Goal: Task Accomplishment & Management: Manage account settings

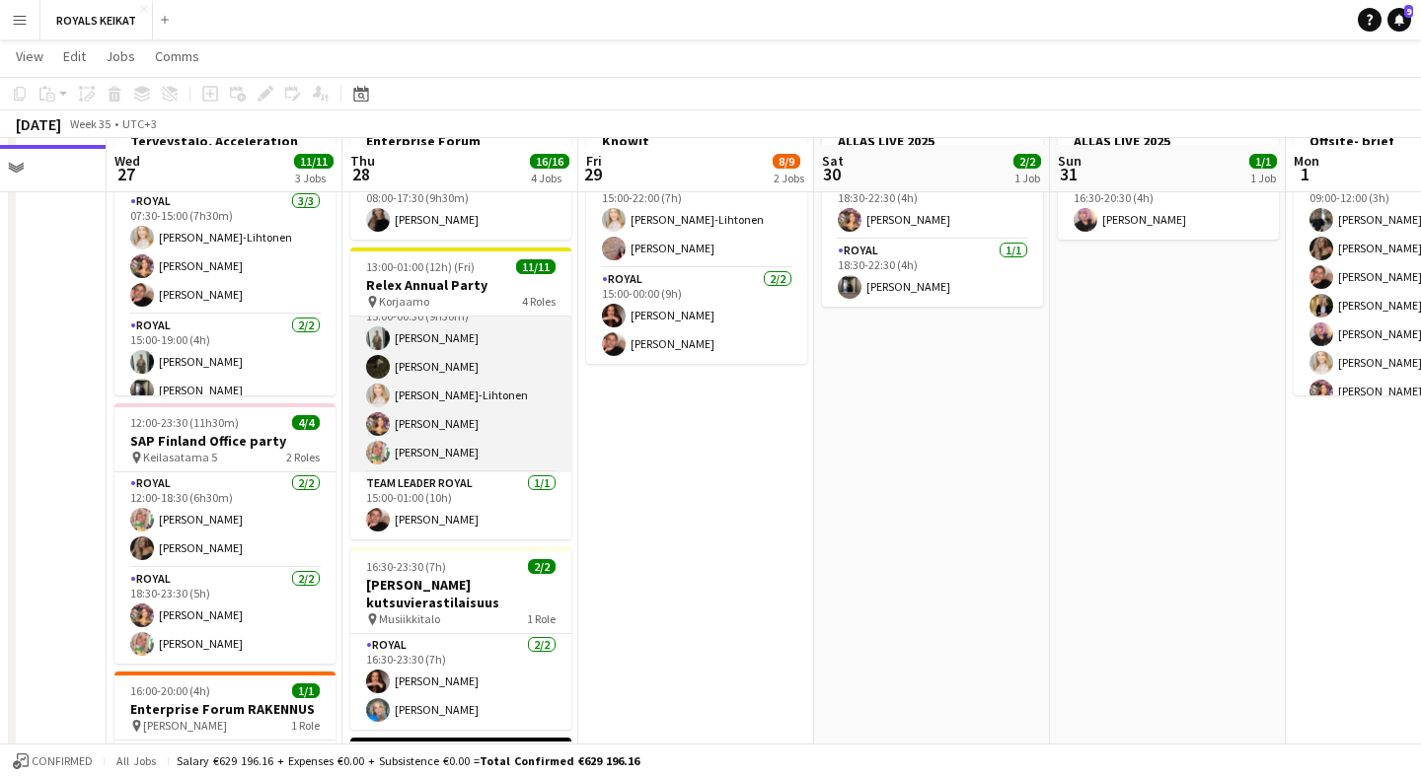
scroll to position [696, 0]
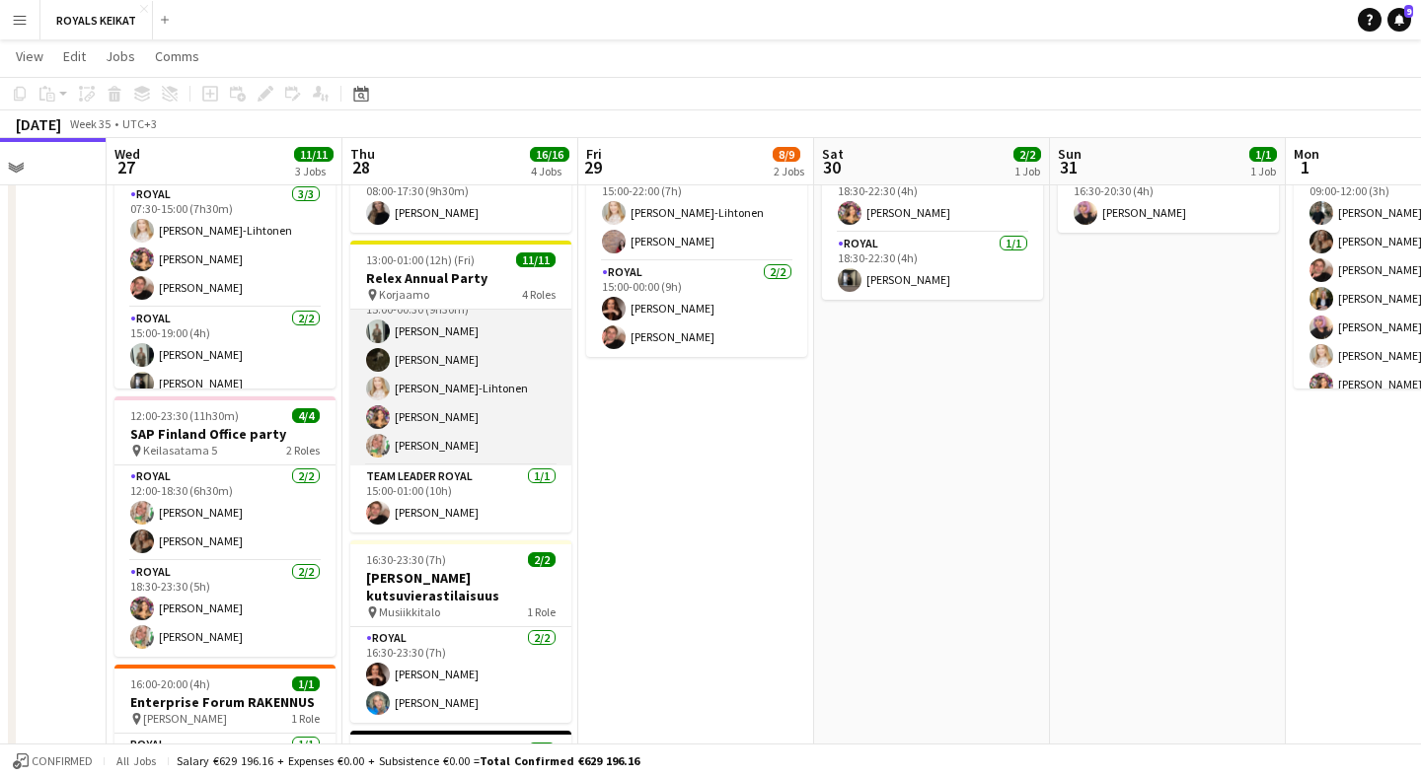
click at [463, 443] on app-card-role "Royal 5/5 15:00-00:30 (9h30m) Emil Peltonen Nooa Aalto Nora Löfving-Lihtonen Ti…" at bounding box center [460, 375] width 221 height 182
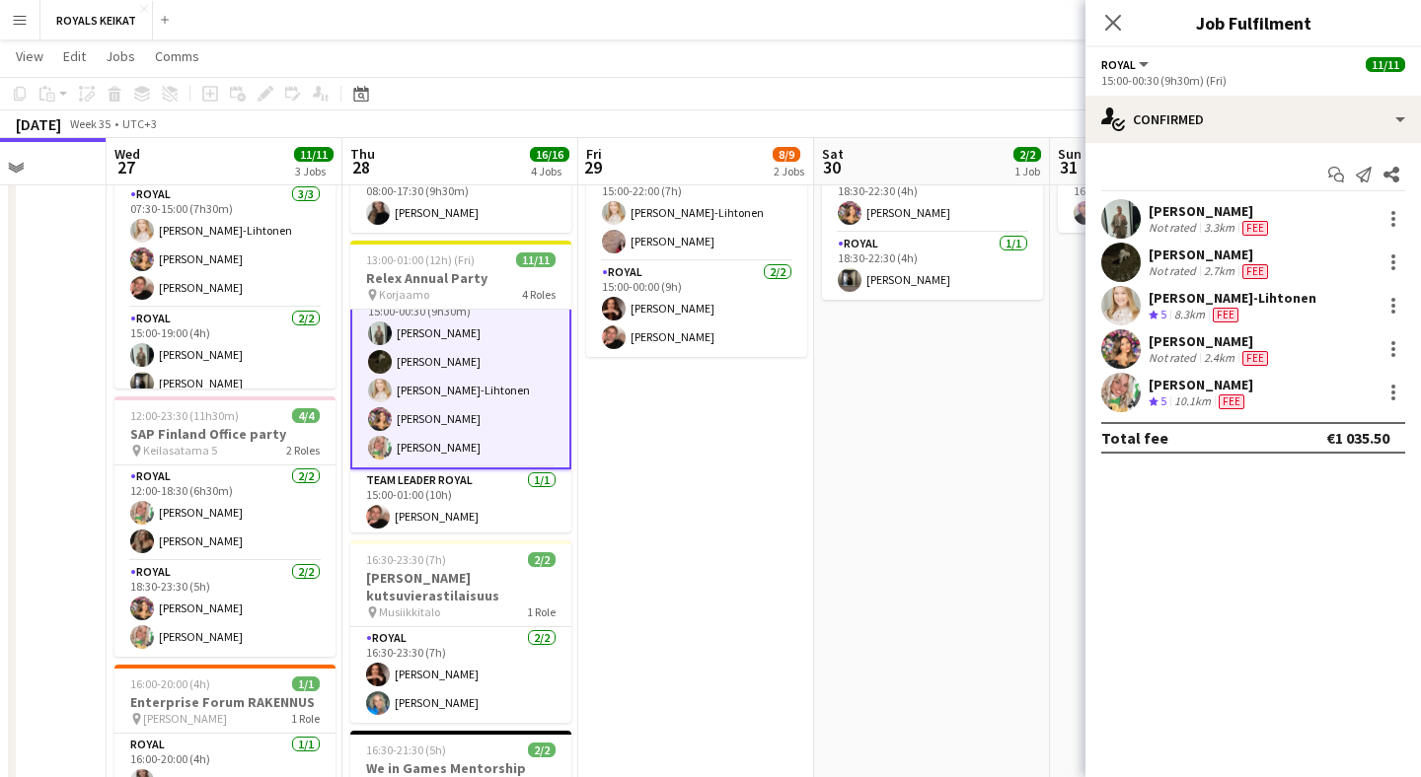
click at [1215, 384] on div "[PERSON_NAME]" at bounding box center [1200, 385] width 105 height 18
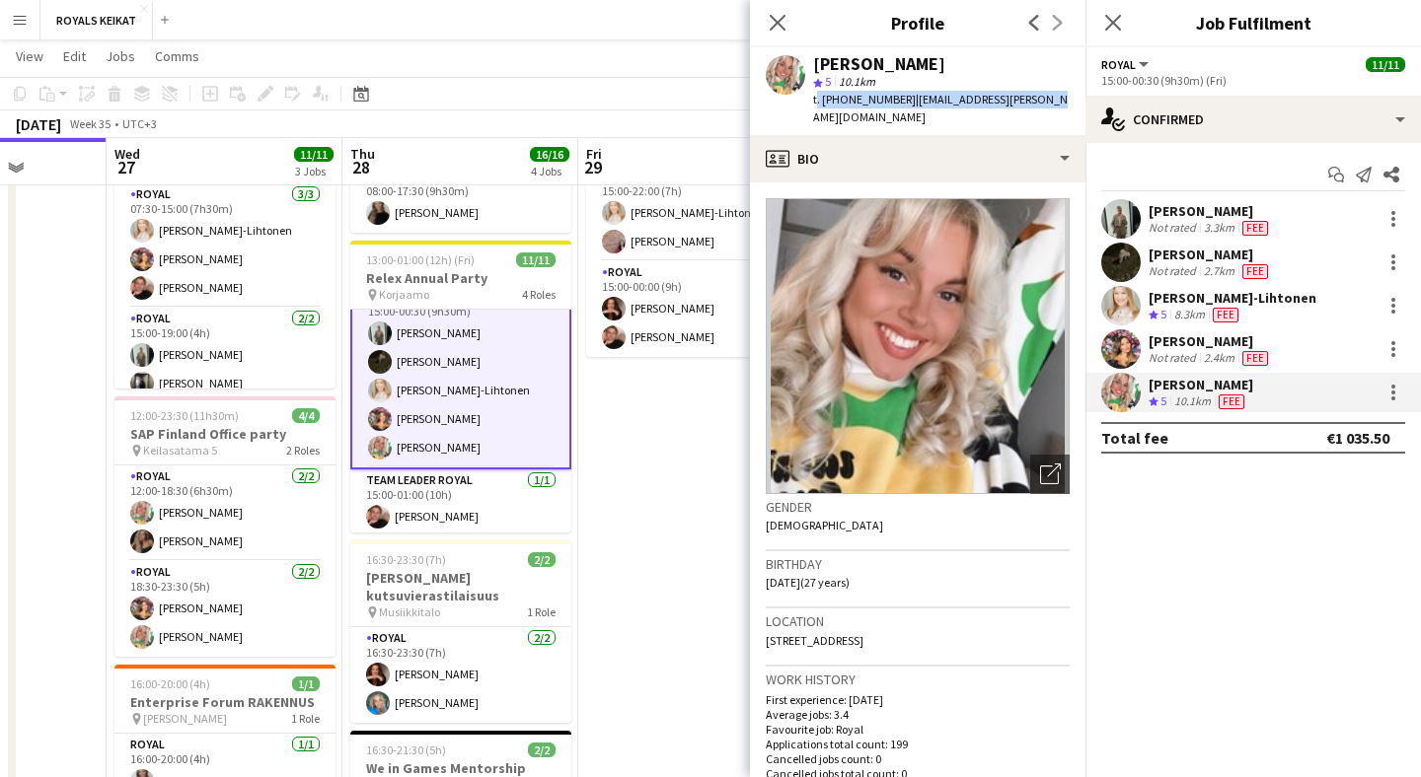
drag, startPoint x: 1048, startPoint y: 99, endPoint x: 809, endPoint y: 101, distance: 238.8
click at [810, 101] on app-profile-header "Elena Helli Ticklén star 5 10.1km t. +358505557896 | ticklen.elena@gmail.com" at bounding box center [917, 91] width 335 height 88
copy div "t. +358505557896 | ticklen.elena@gmail.com"
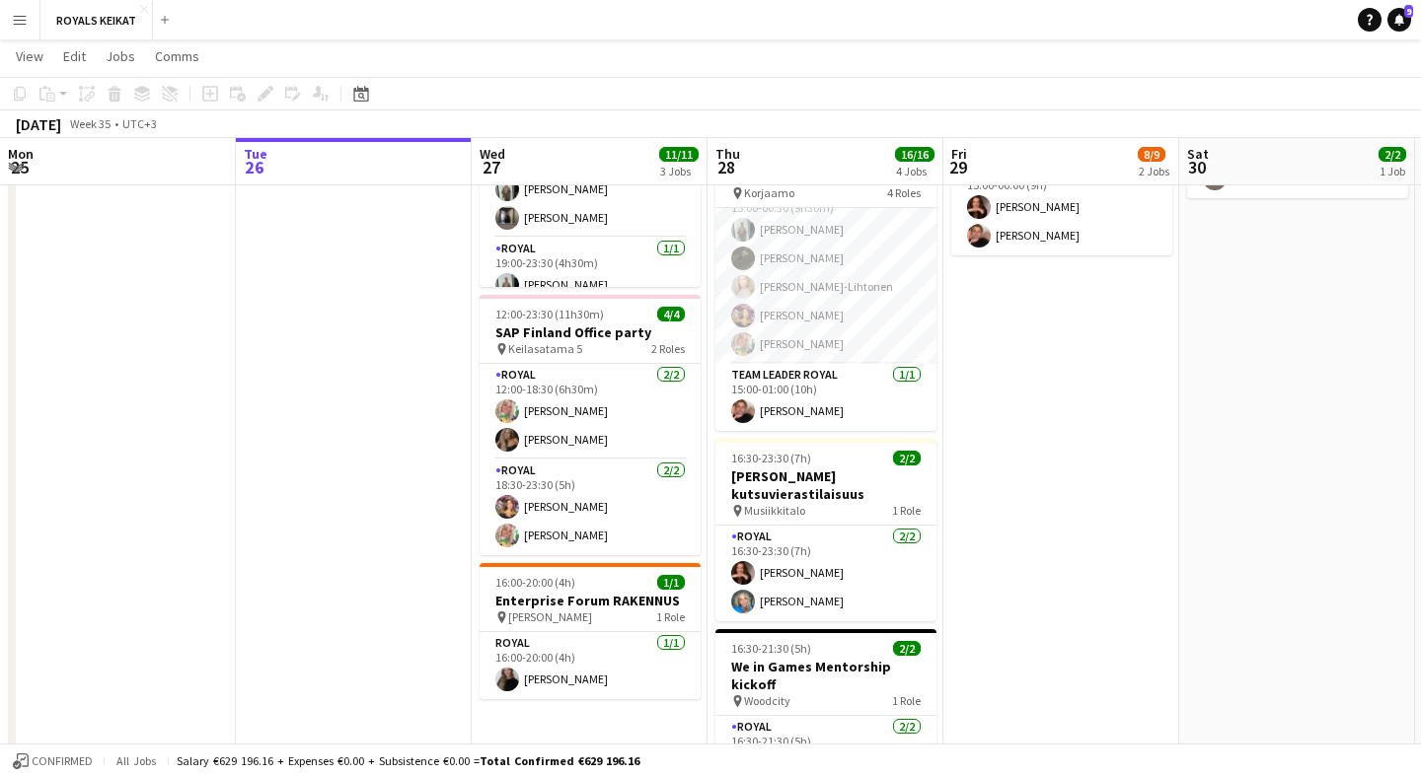
scroll to position [246, 0]
click at [1041, 402] on app-date-cell "15:00-00:00 (9h) (Sat) 4/4 Knowit pin Puimala, Backaksen kartano 2 Roles Royal …" at bounding box center [1061, 421] width 236 height 869
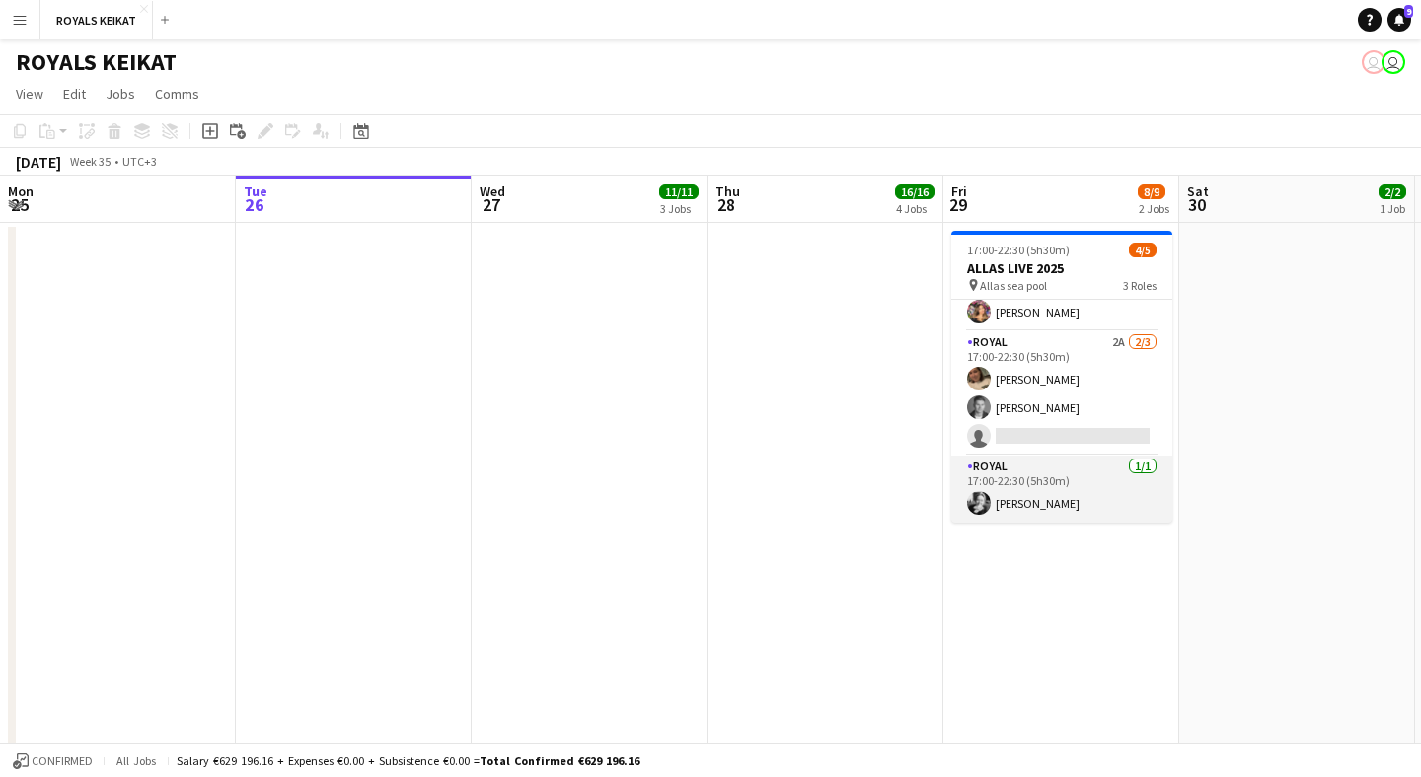
scroll to position [5, 0]
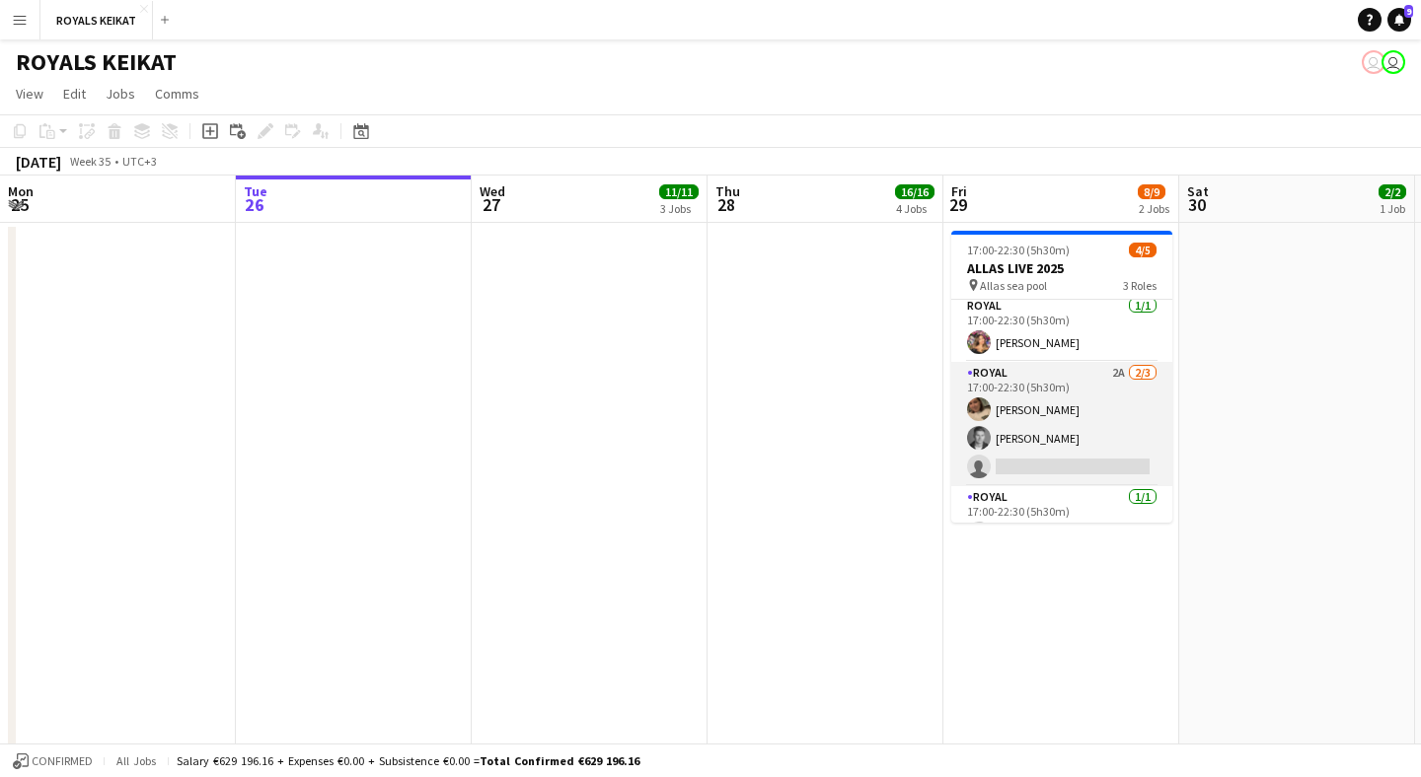
click at [1091, 384] on app-card-role "Royal 2A [DATE] 17:00-22:30 (5h30m) [PERSON_NAME] single-neutral-actions" at bounding box center [1061, 424] width 221 height 124
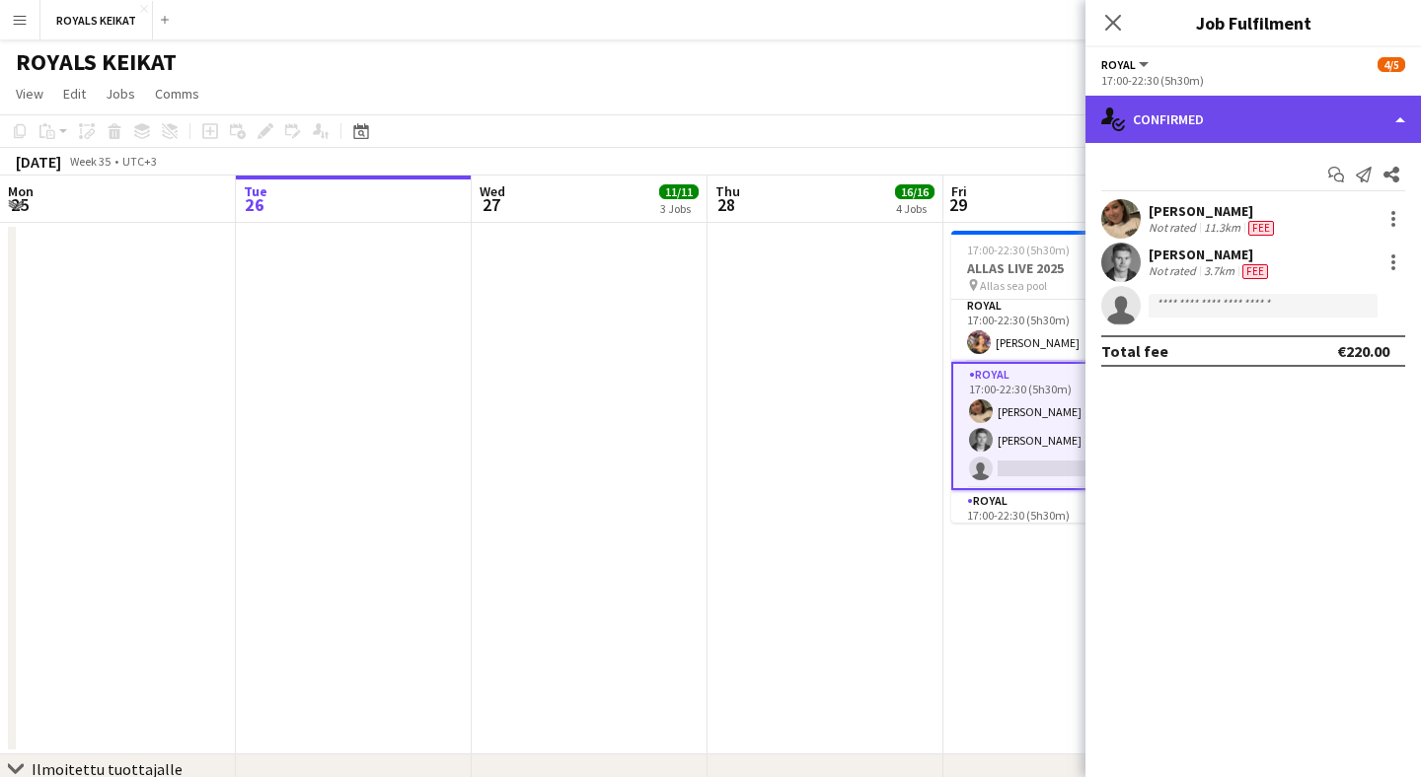
click at [1265, 120] on div "single-neutral-actions-check-2 Confirmed" at bounding box center [1252, 119] width 335 height 47
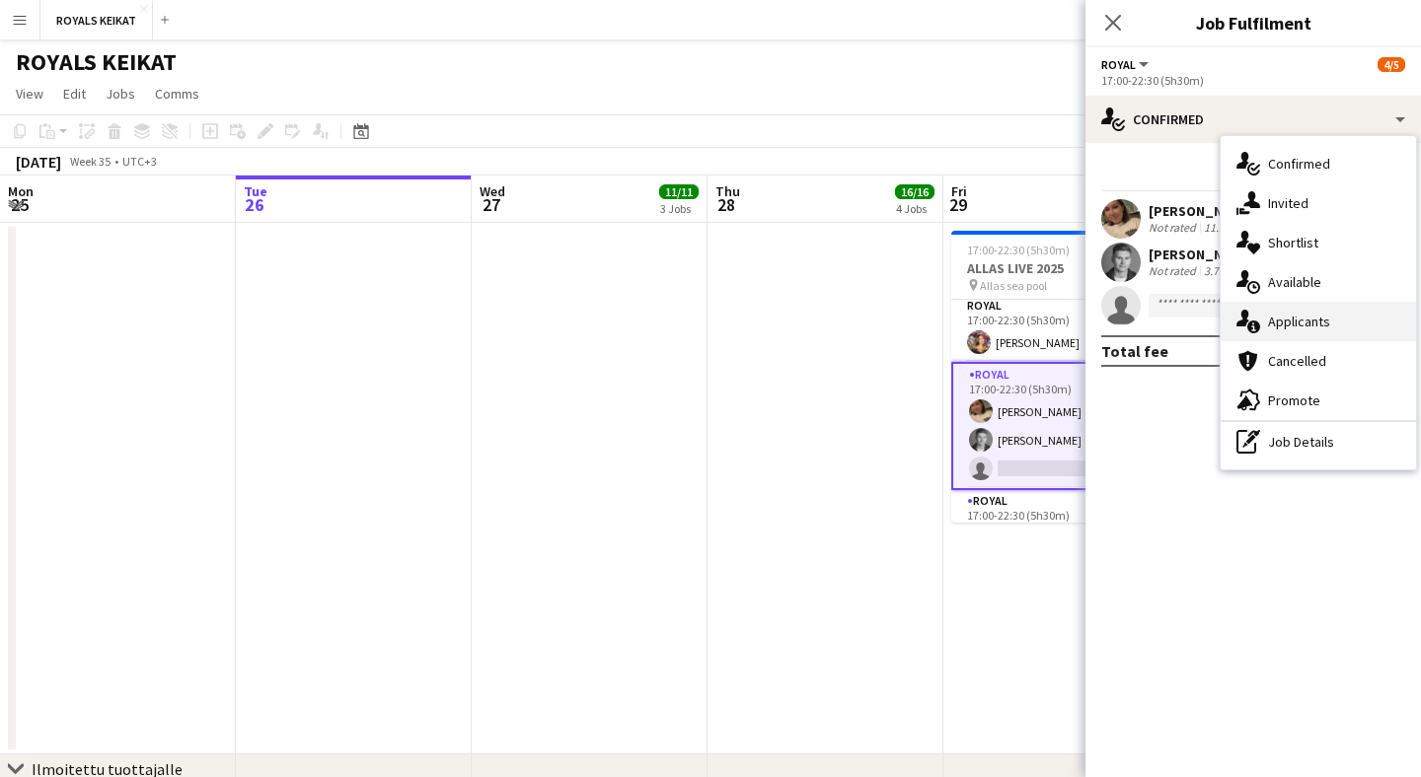
click at [1301, 311] on div "single-neutral-actions-information Applicants" at bounding box center [1317, 321] width 195 height 39
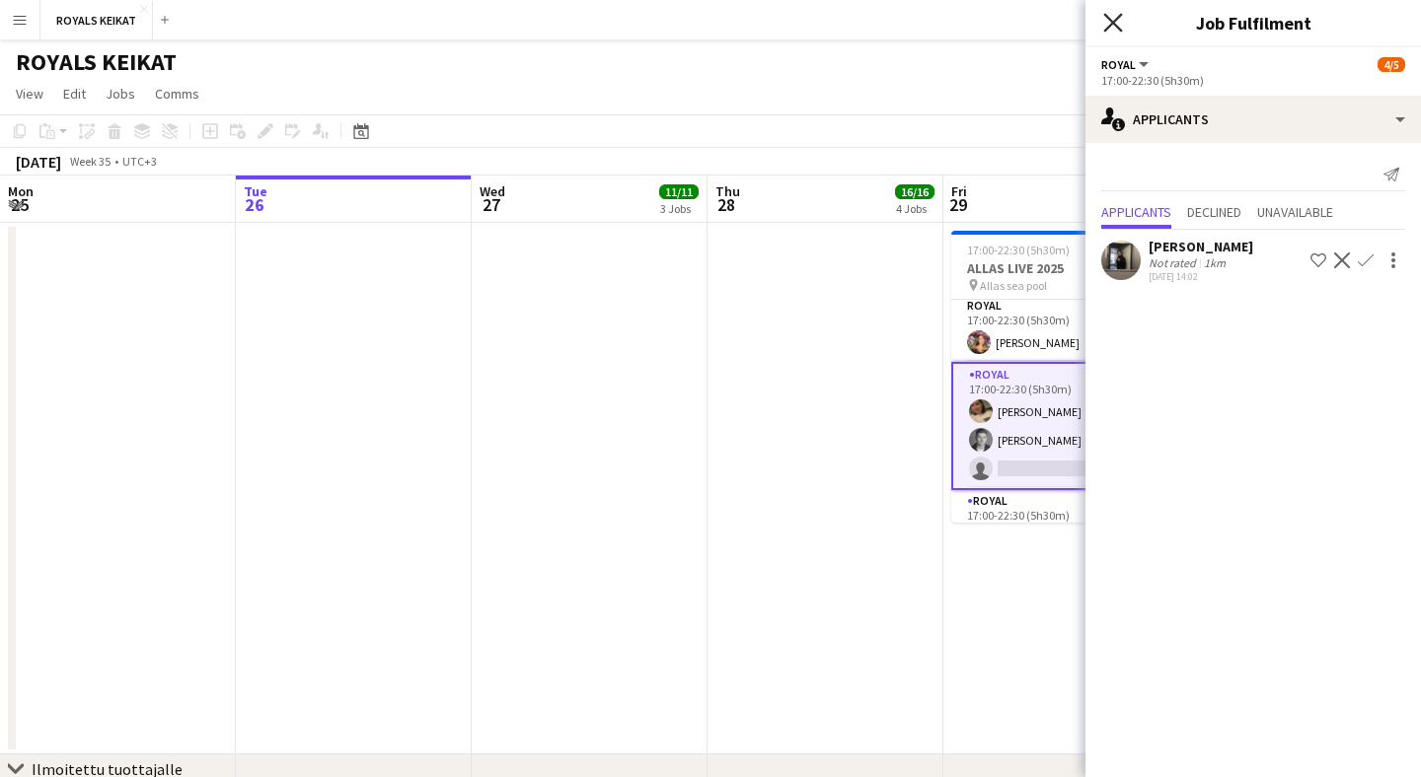
click at [1113, 24] on icon at bounding box center [1112, 22] width 19 height 19
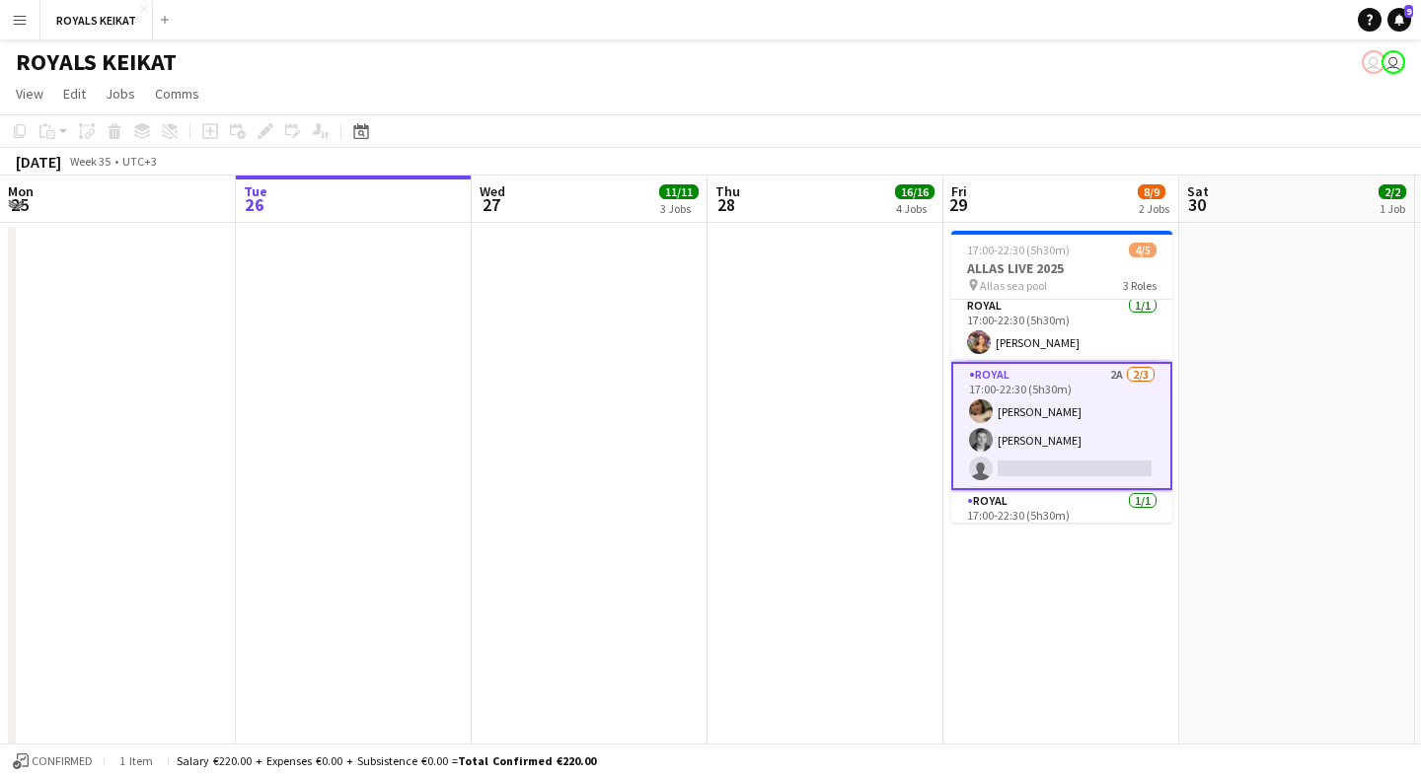
scroll to position [22, 0]
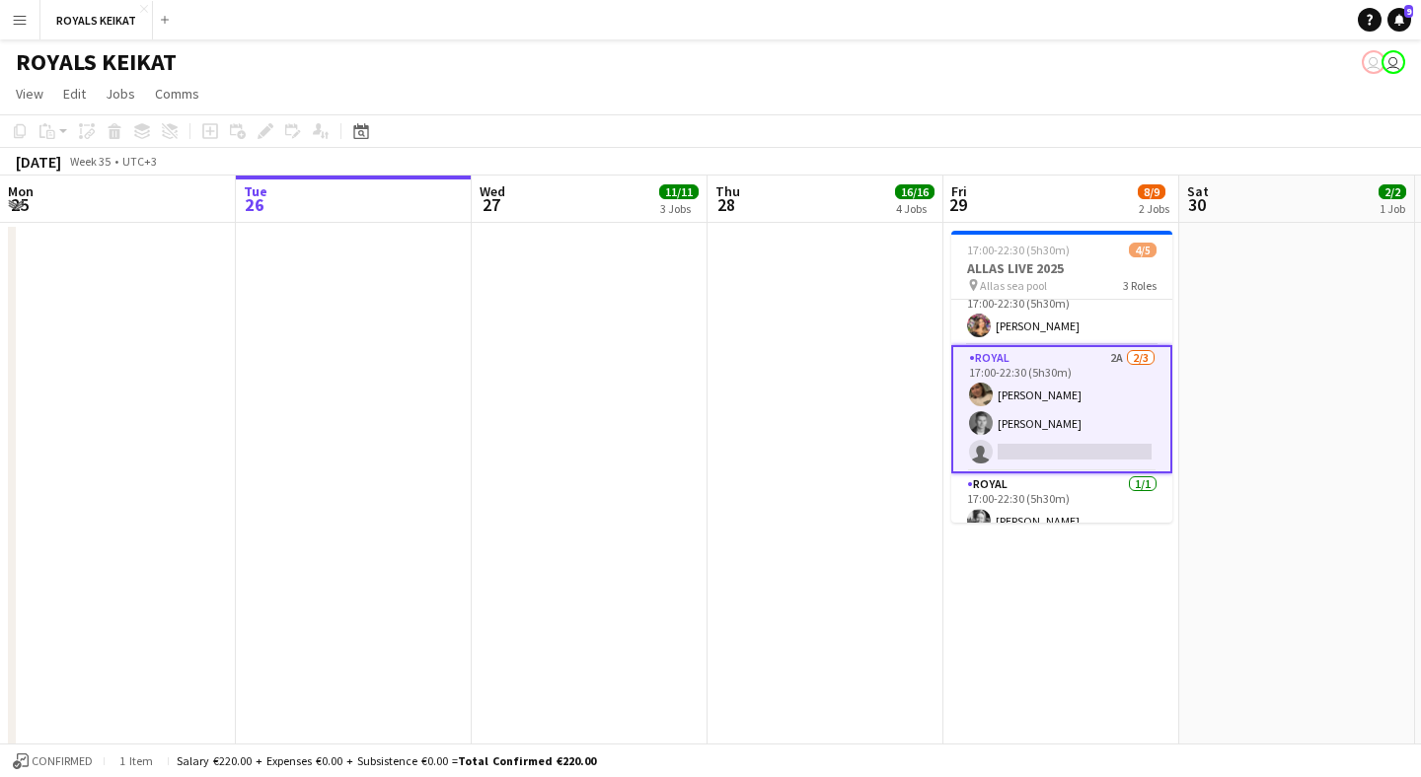
click at [1091, 374] on app-card-role "Royal 2A [DATE] 17:00-22:30 (5h30m) [PERSON_NAME] single-neutral-actions" at bounding box center [1061, 409] width 221 height 128
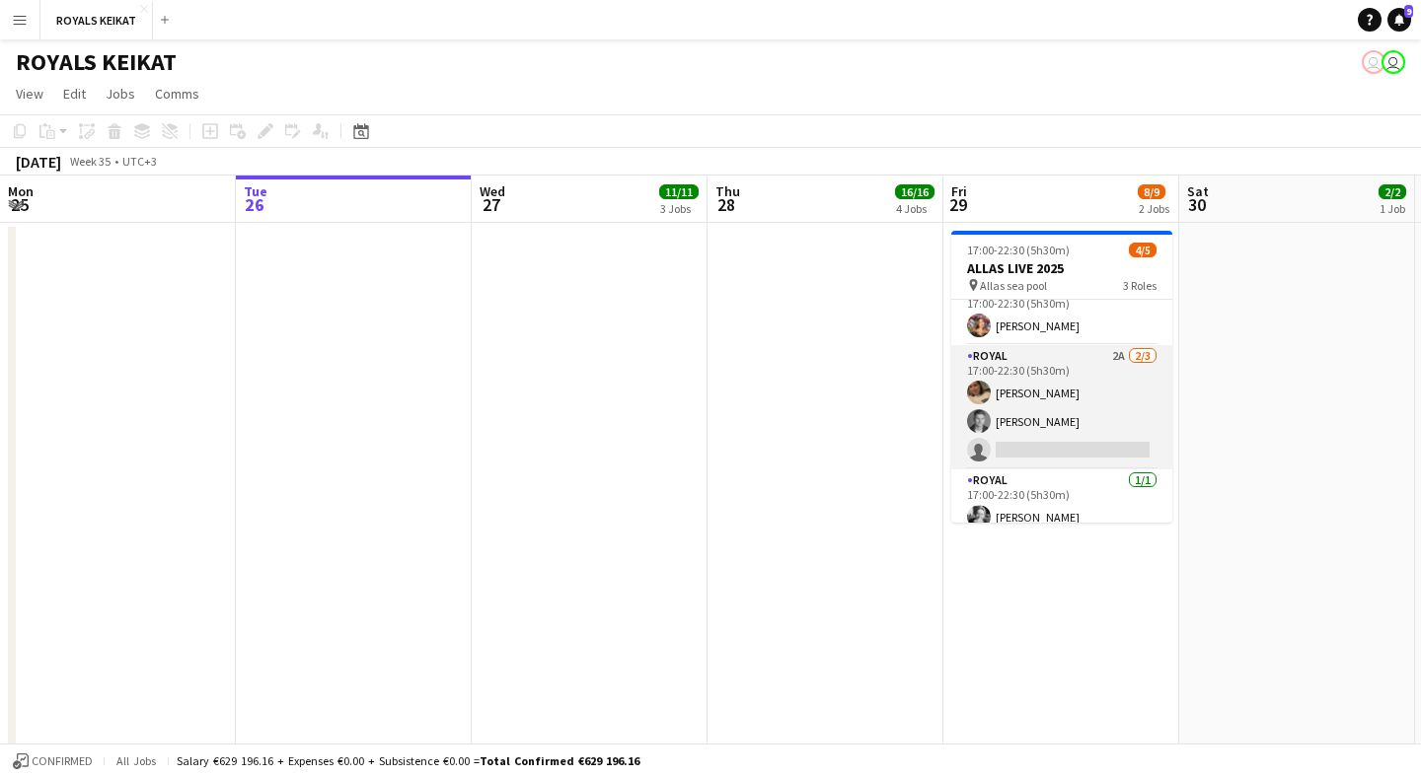
click at [1101, 378] on app-card-role "Royal 2A [DATE] 17:00-22:30 (5h30m) [PERSON_NAME] single-neutral-actions" at bounding box center [1061, 407] width 221 height 124
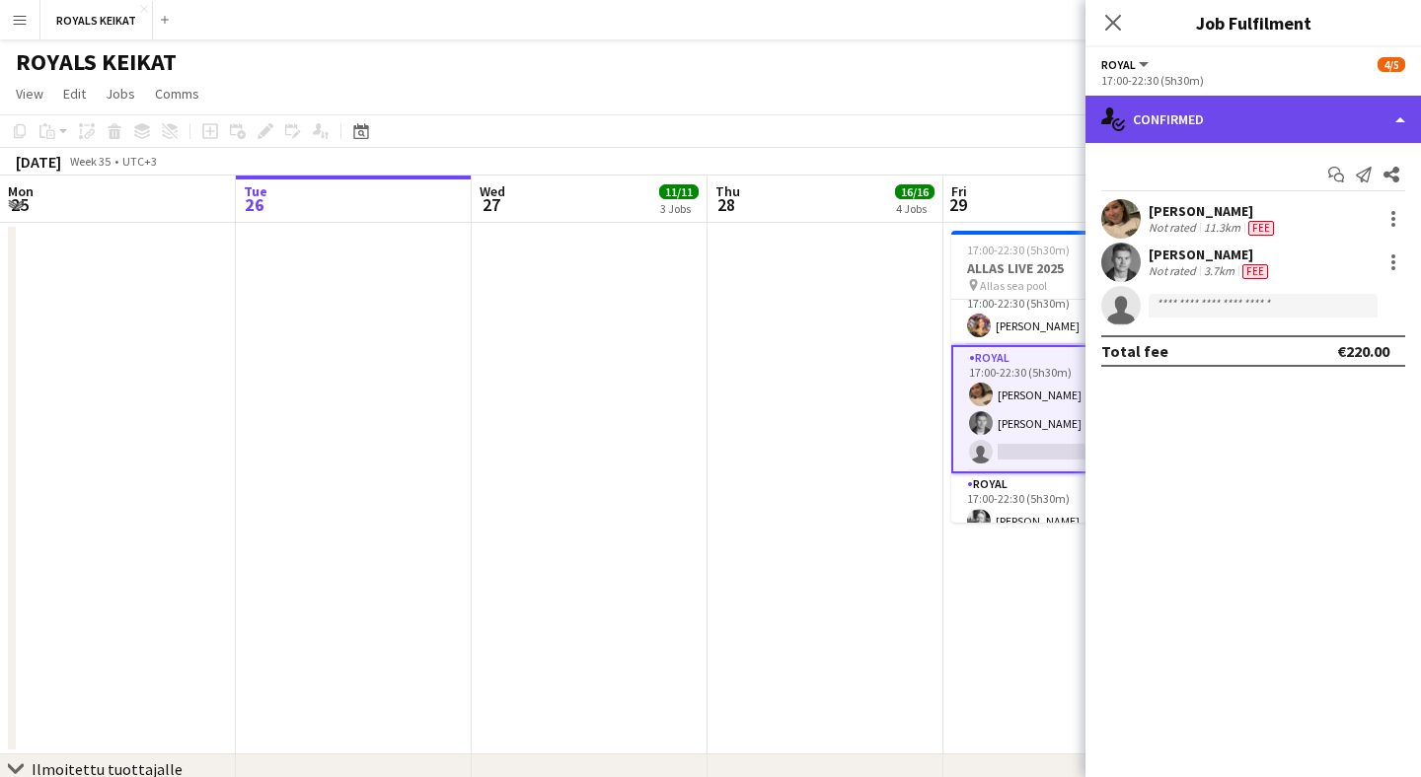
click at [1342, 130] on div "single-neutral-actions-check-2 Confirmed" at bounding box center [1252, 119] width 335 height 47
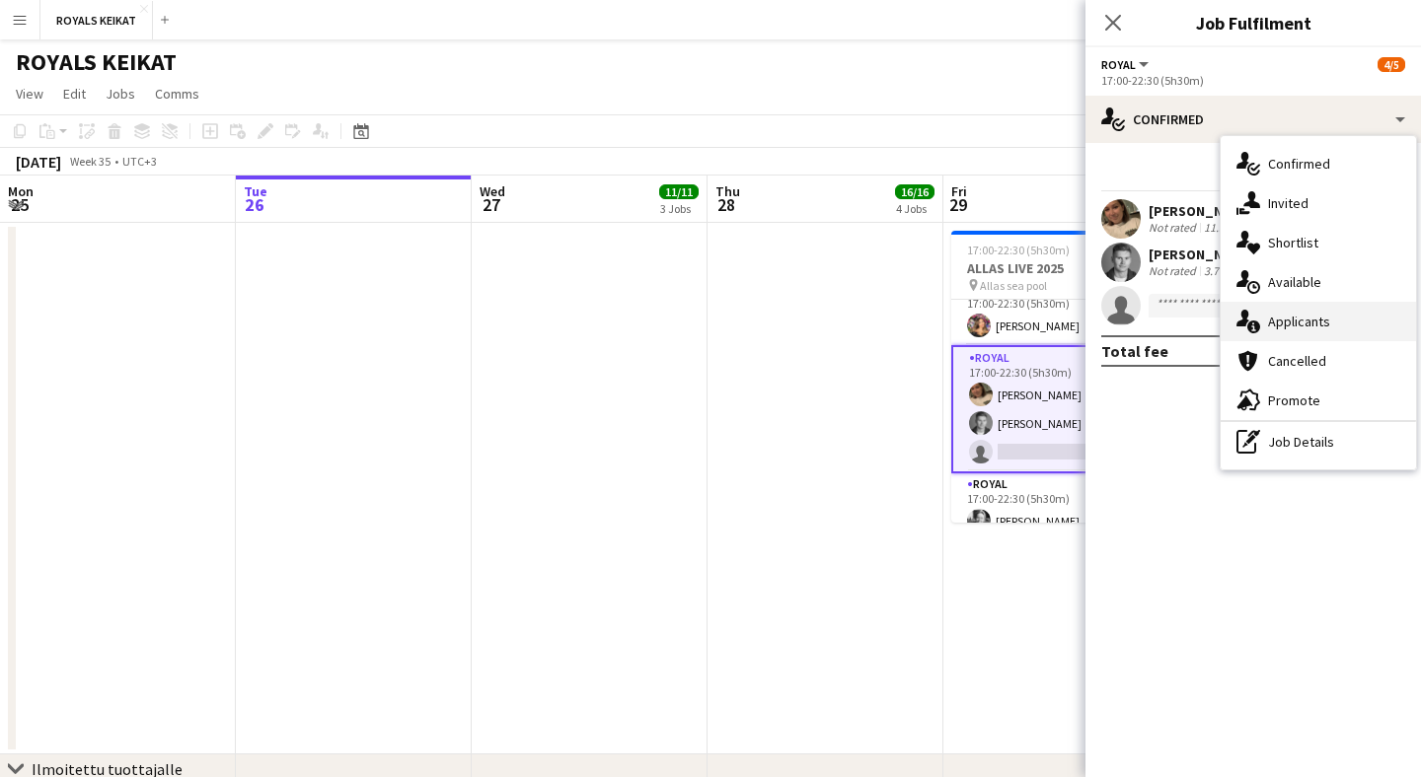
click at [1342, 320] on div "single-neutral-actions-information Applicants" at bounding box center [1317, 321] width 195 height 39
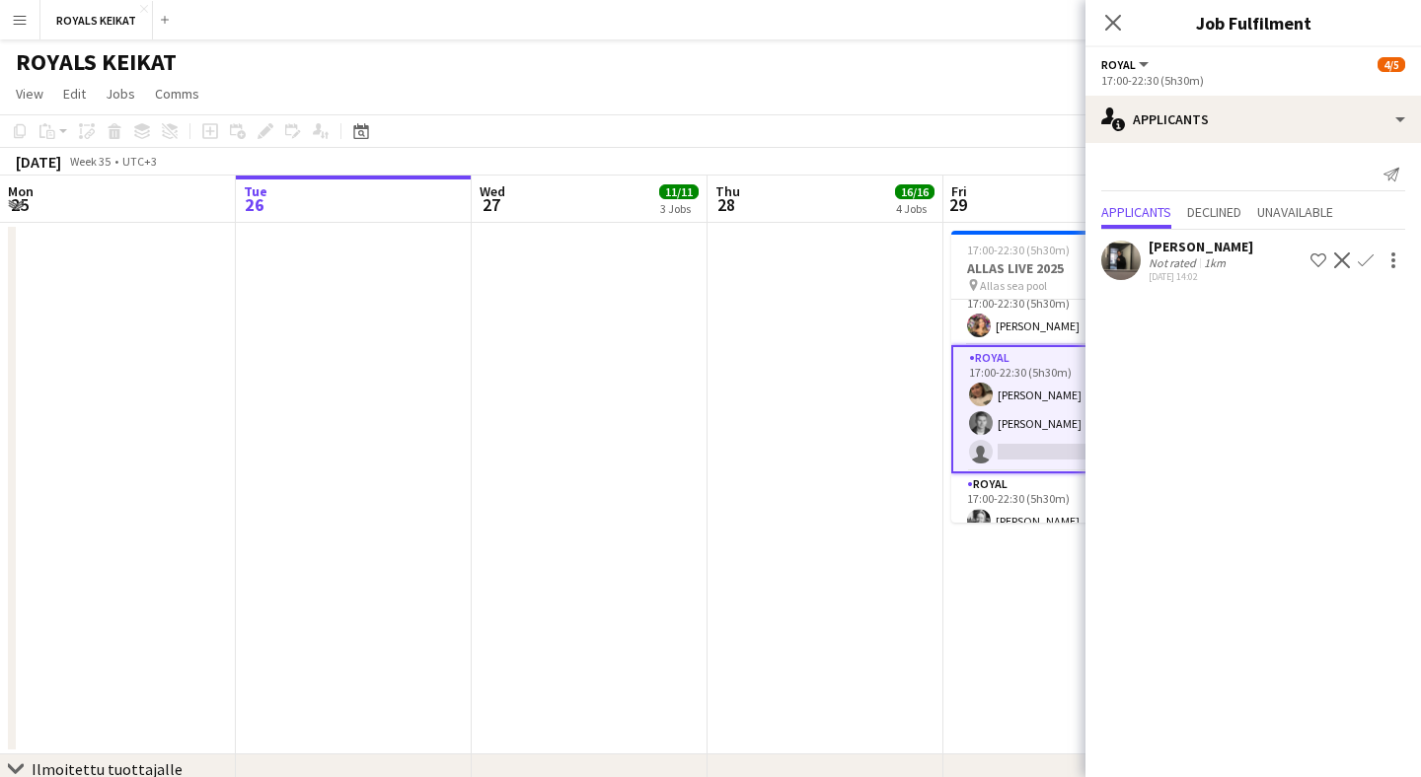
click at [1367, 264] on app-icon "Confirm" at bounding box center [1366, 261] width 16 height 16
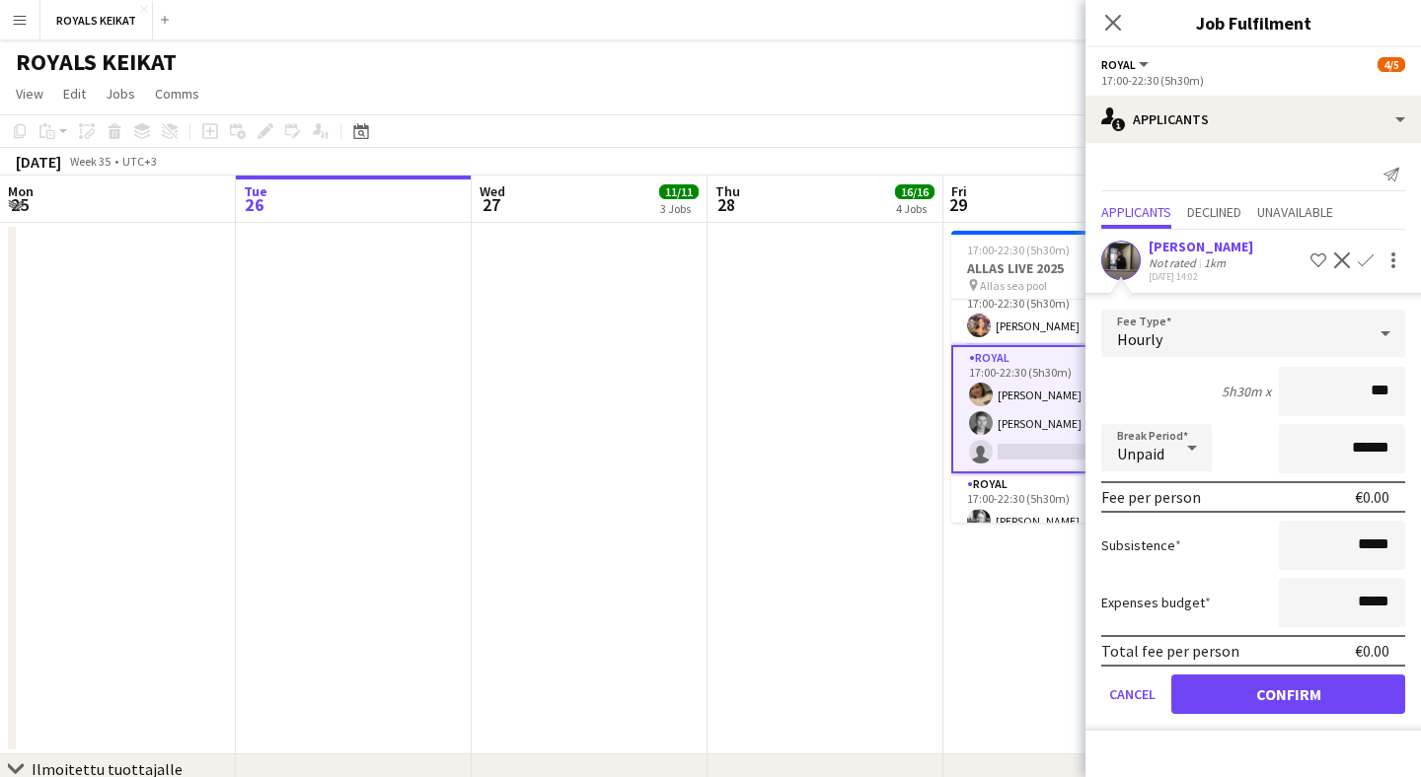
type input "**"
type input "***"
click at [1288, 698] on button "Confirm" at bounding box center [1288, 694] width 234 height 39
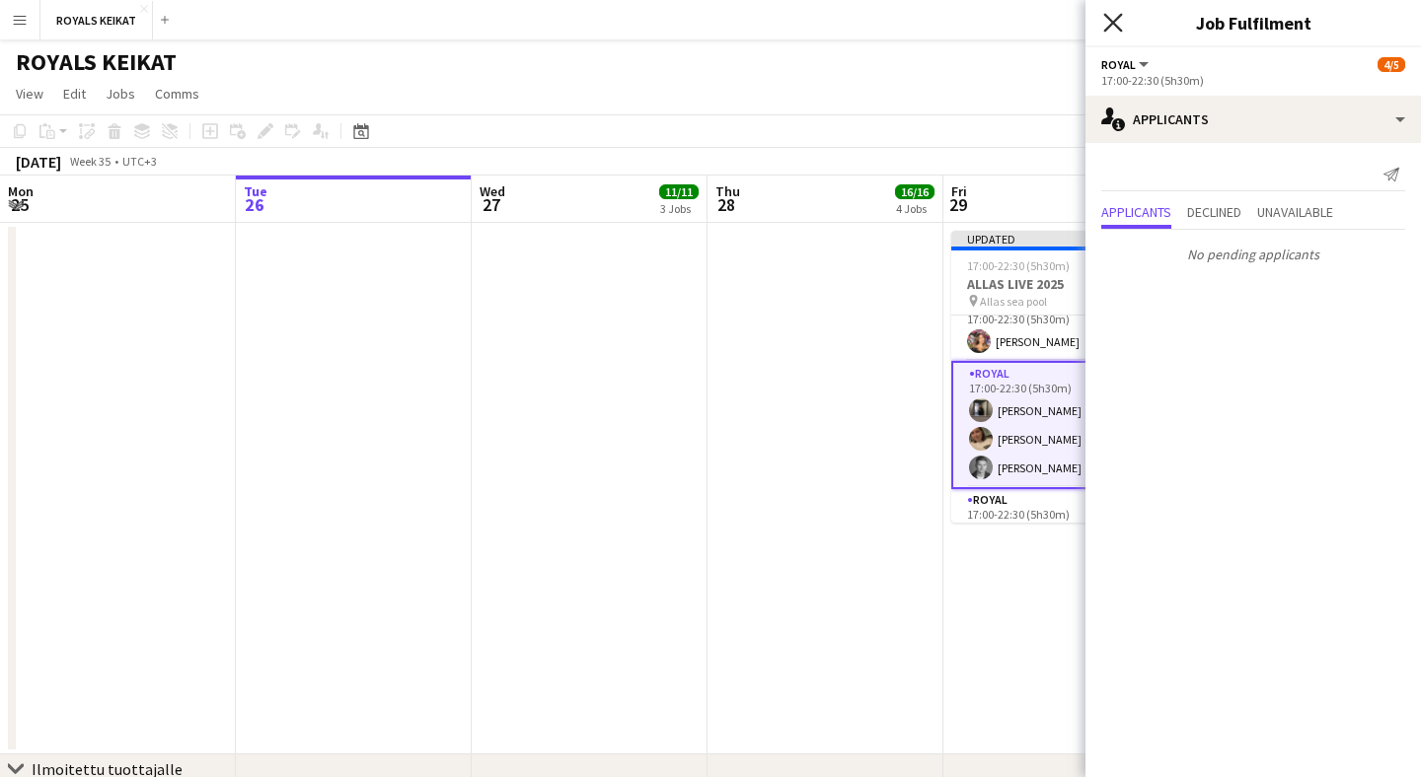
click at [1113, 18] on icon "Close pop-in" at bounding box center [1112, 22] width 19 height 19
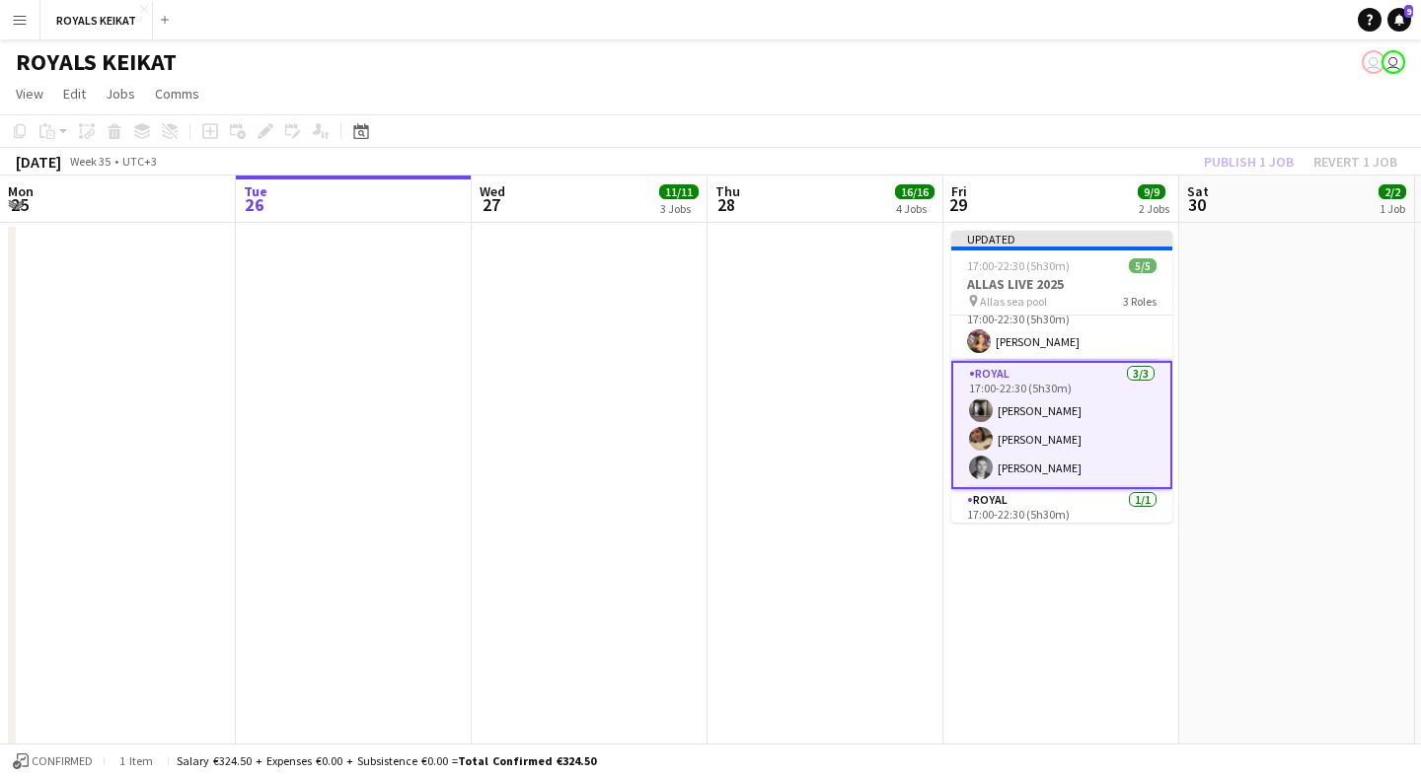
click at [1256, 165] on div "Publish 1 job Revert 1 job" at bounding box center [1300, 162] width 241 height 26
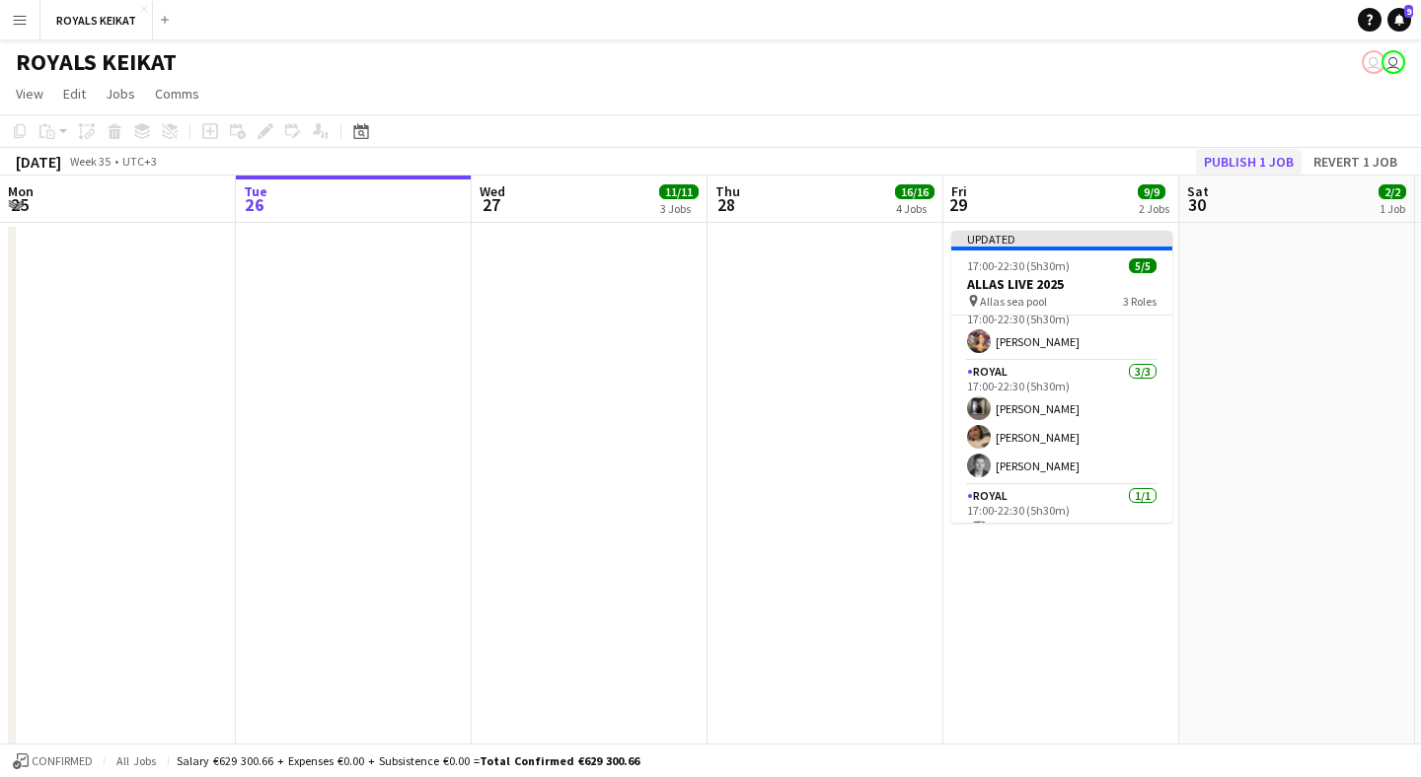
click at [1258, 165] on button "Publish 1 job" at bounding box center [1249, 162] width 106 height 26
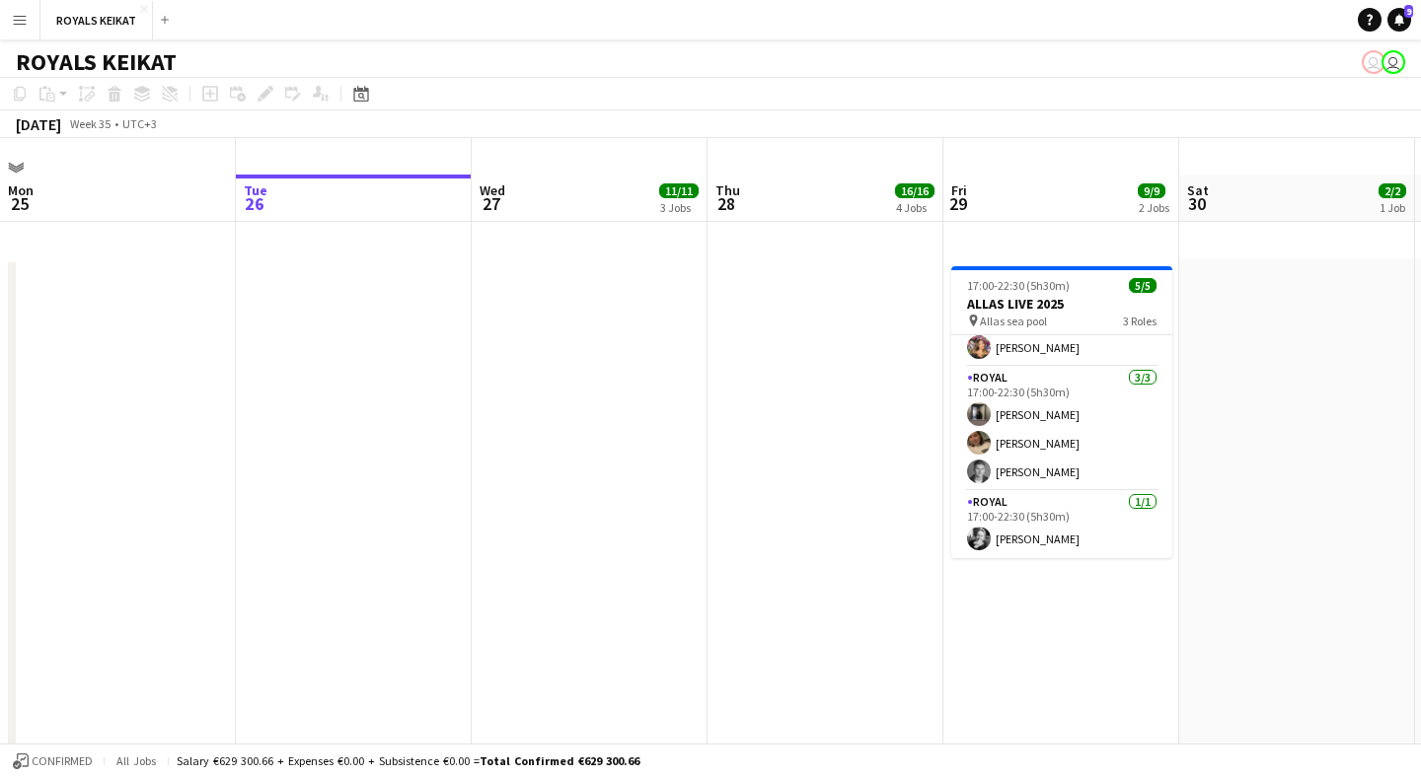
scroll to position [0, 0]
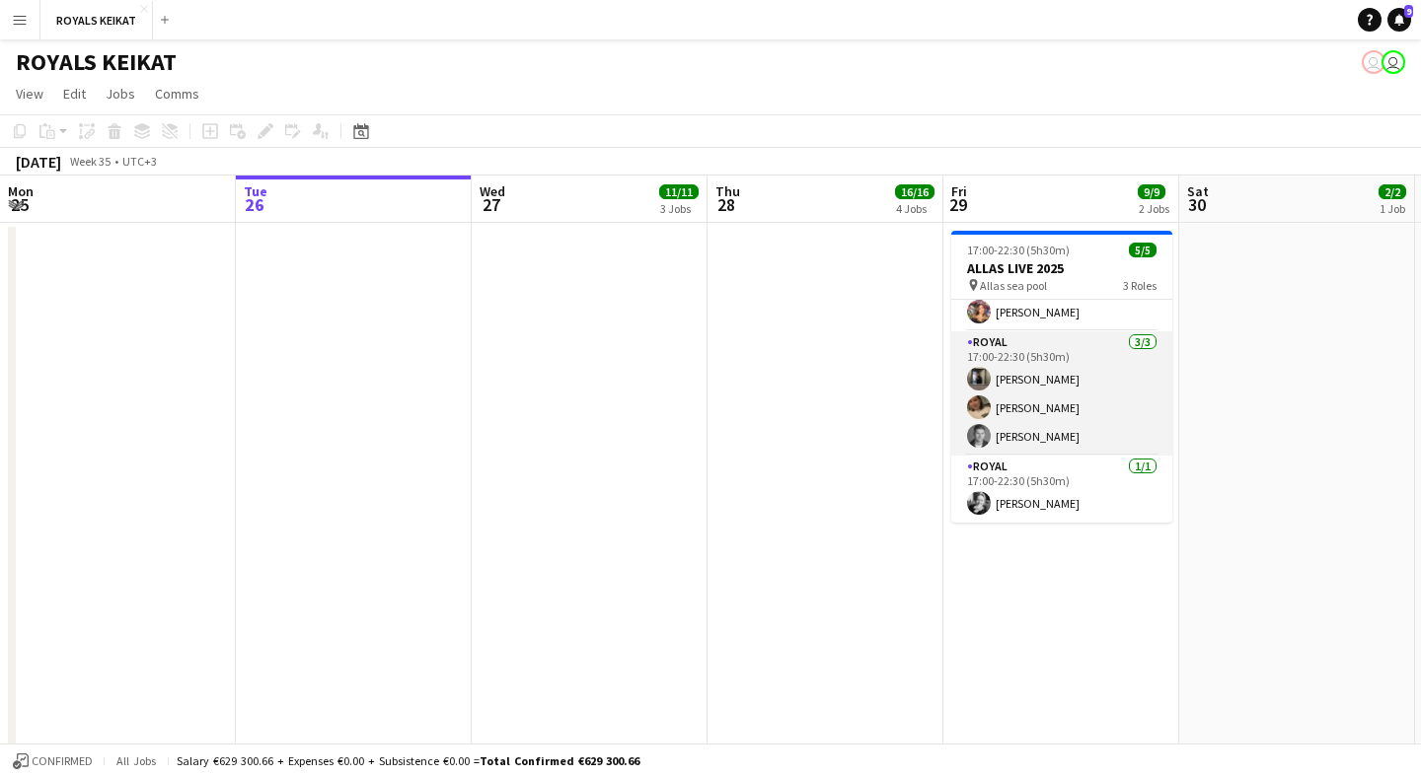
click at [1042, 379] on app-card-role "Royal [DATE] 17:00-22:30 (5h30m) [PERSON_NAME] [PERSON_NAME]" at bounding box center [1061, 393] width 221 height 124
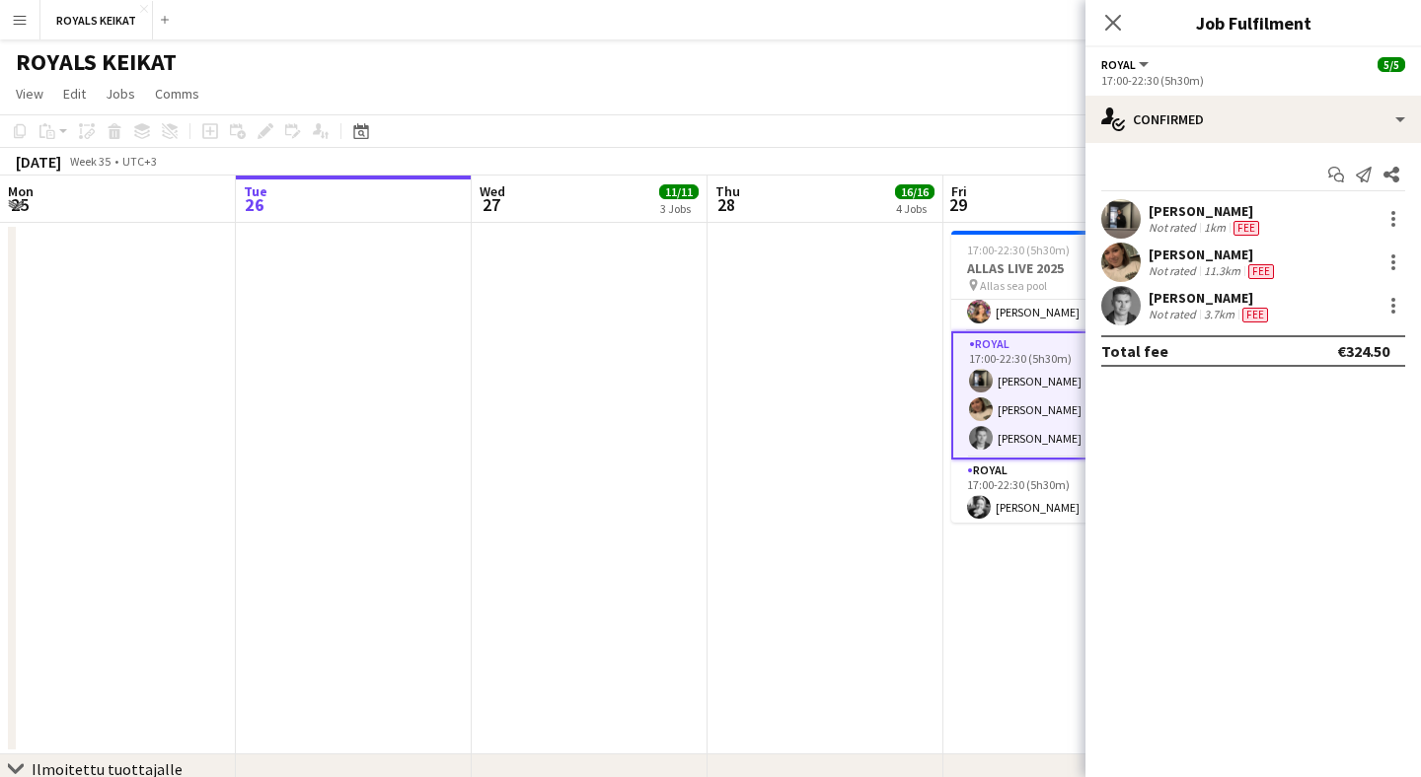
click at [1204, 215] on div "[PERSON_NAME]" at bounding box center [1205, 211] width 114 height 18
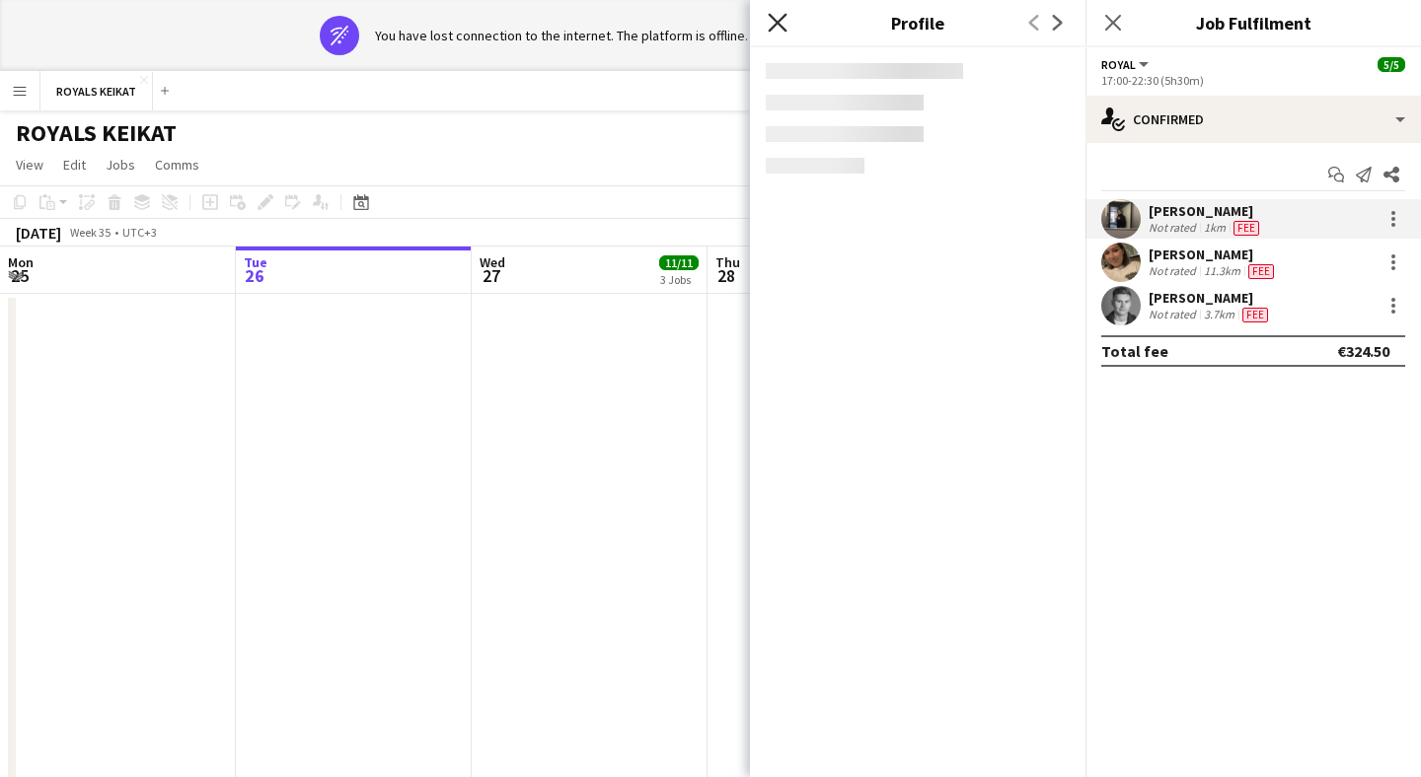
click at [779, 21] on icon at bounding box center [777, 22] width 19 height 19
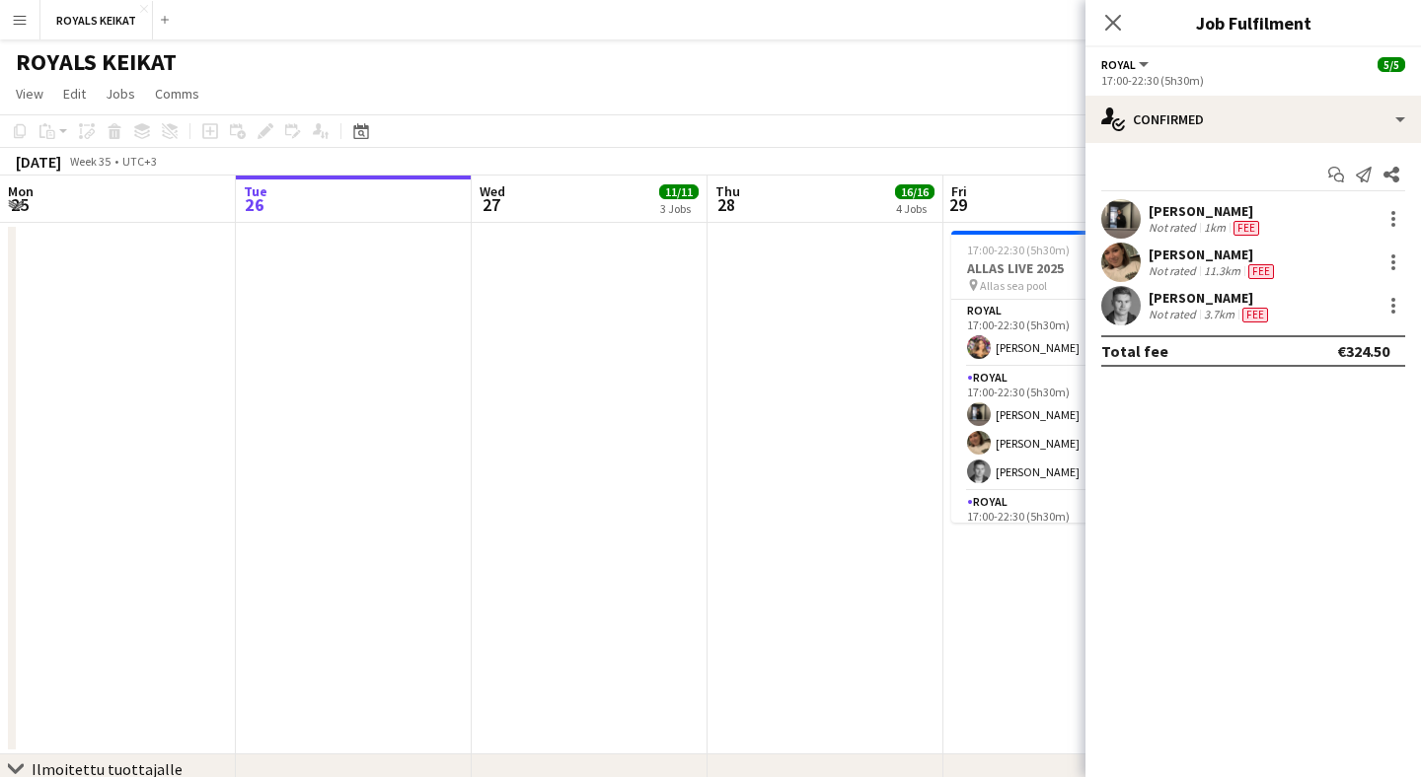
click at [1248, 522] on mat-expansion-panel "check Confirmed Start chat Send notification Share [PERSON_NAME] Not rated 1km …" at bounding box center [1252, 460] width 335 height 634
click at [1181, 219] on div "[PERSON_NAME]" at bounding box center [1205, 211] width 114 height 18
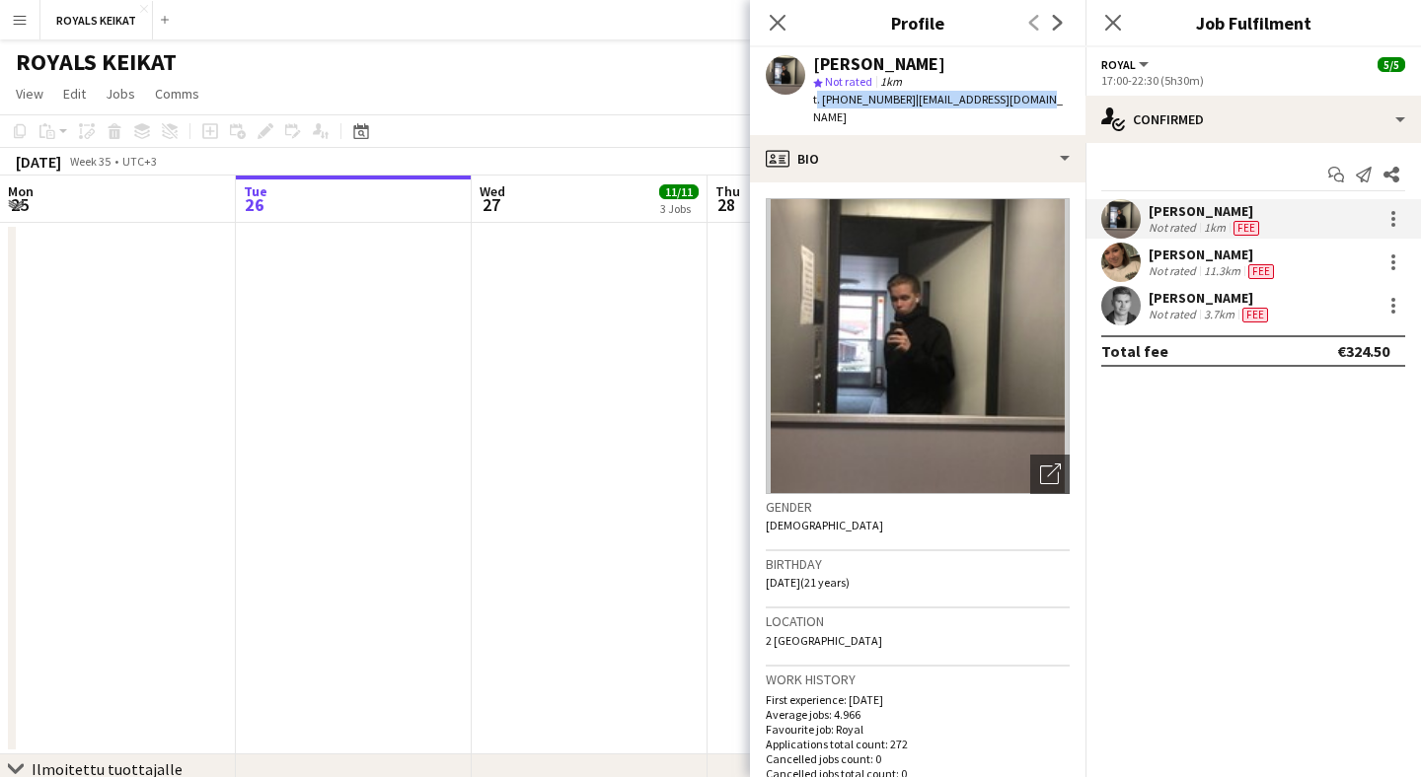
drag, startPoint x: 1040, startPoint y: 97, endPoint x: 806, endPoint y: 102, distance: 233.9
click at [807, 102] on app-profile-header "[PERSON_NAME] star Not rated 1km t. [PHONE_NUMBER] | [EMAIL_ADDRESS][DOMAIN_NAM…" at bounding box center [917, 91] width 335 height 88
copy div "t. [PHONE_NUMBER] | [EMAIL_ADDRESS][DOMAIN_NAME]"
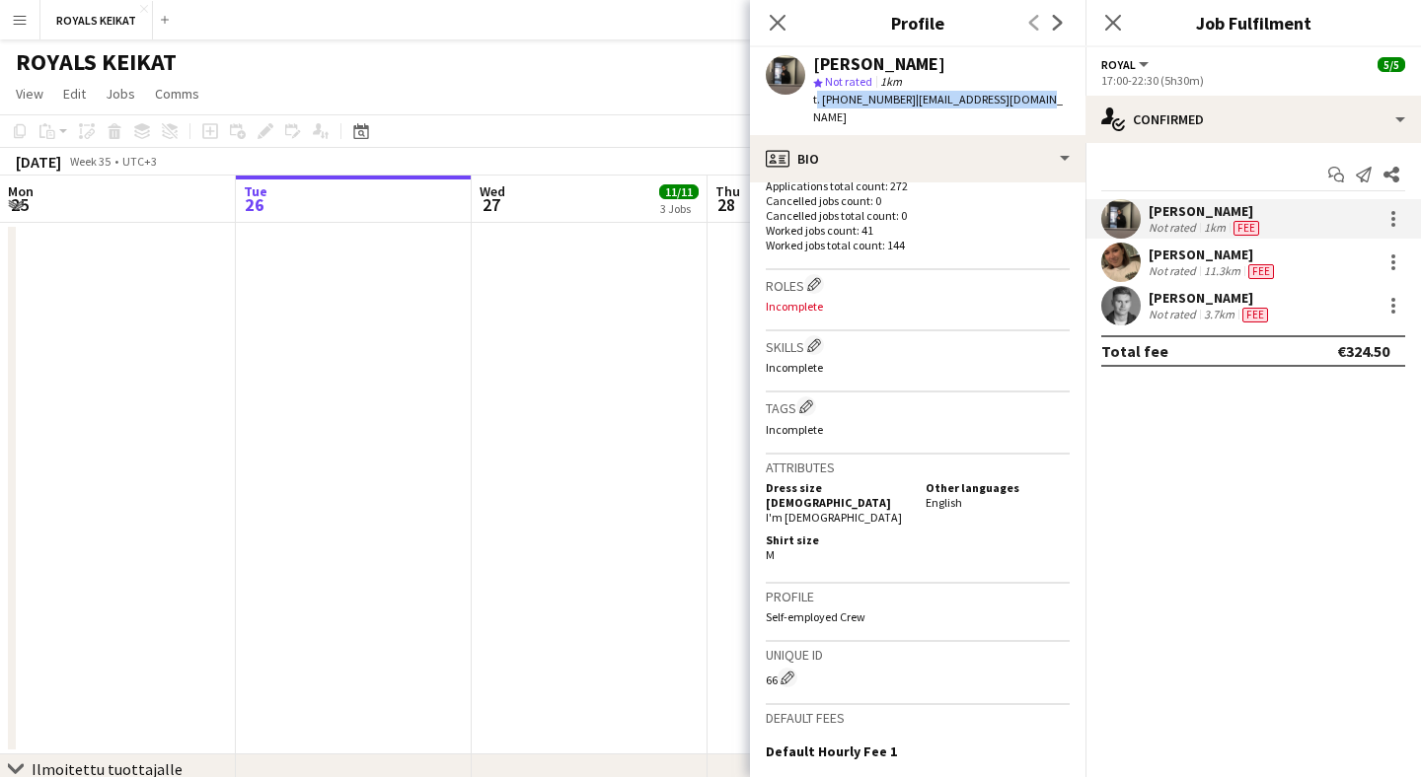
scroll to position [566, 0]
